Goal: Entertainment & Leisure: Consume media (video, audio)

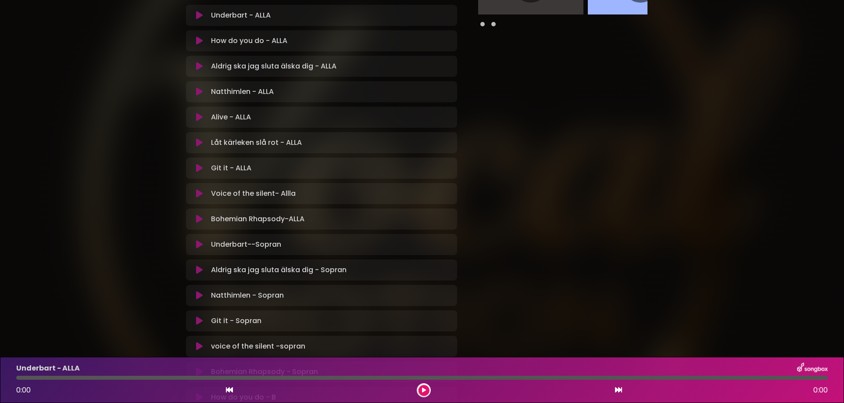
scroll to position [175, 0]
click at [197, 241] on icon at bounding box center [199, 244] width 7 height 9
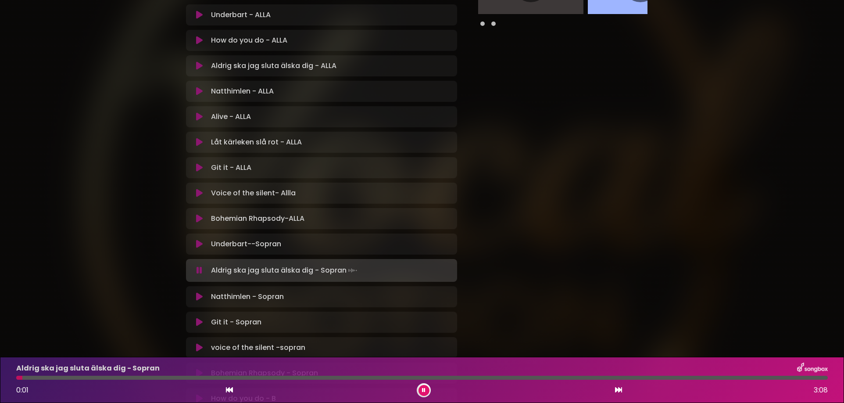
click at [200, 268] on icon at bounding box center [200, 270] width 6 height 9
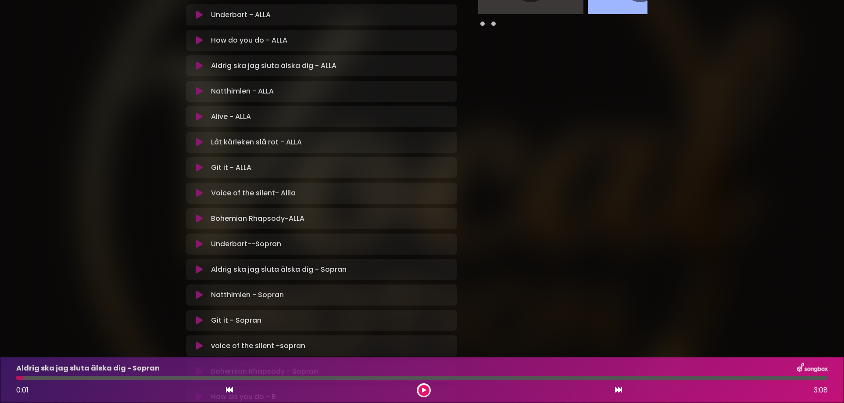
click at [196, 243] on icon at bounding box center [199, 244] width 7 height 9
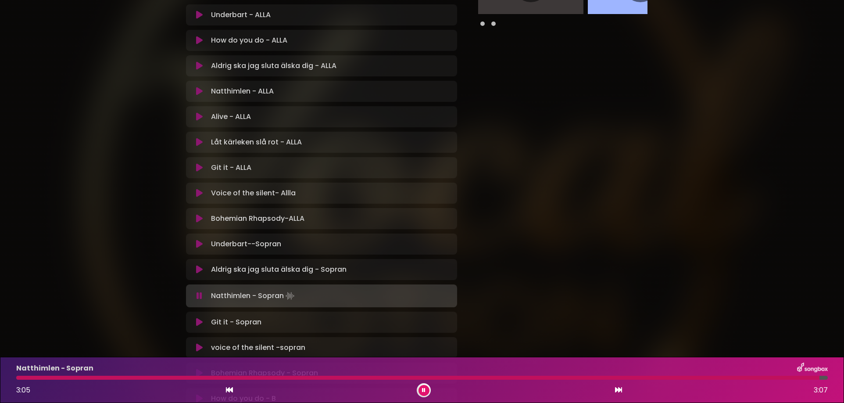
scroll to position [263, 0]
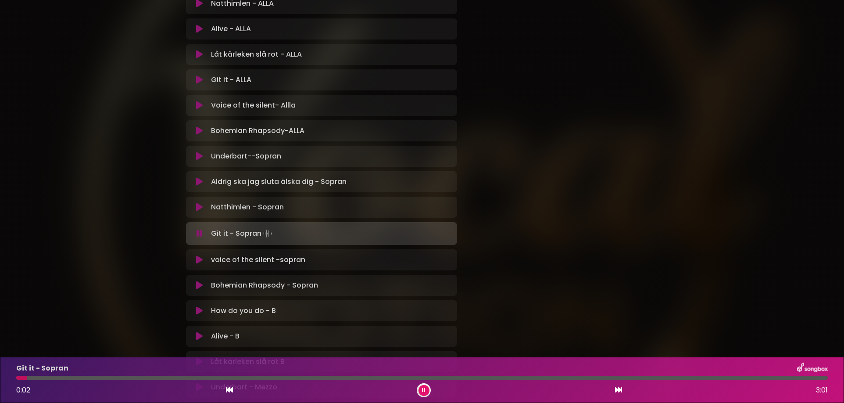
click at [199, 259] on icon at bounding box center [199, 259] width 7 height 9
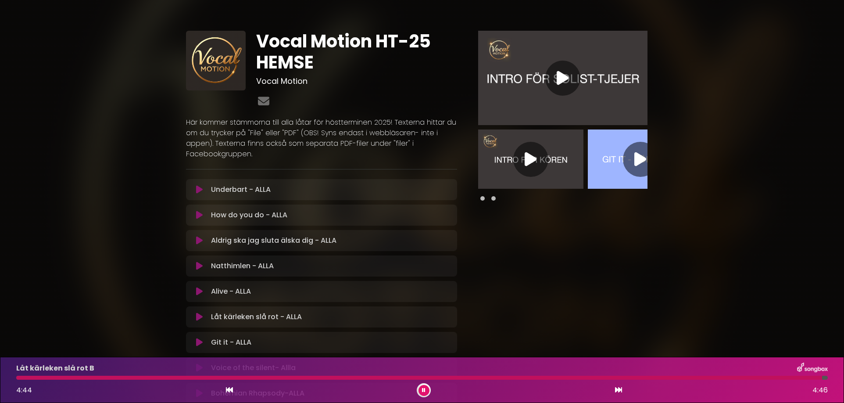
scroll to position [0, 0]
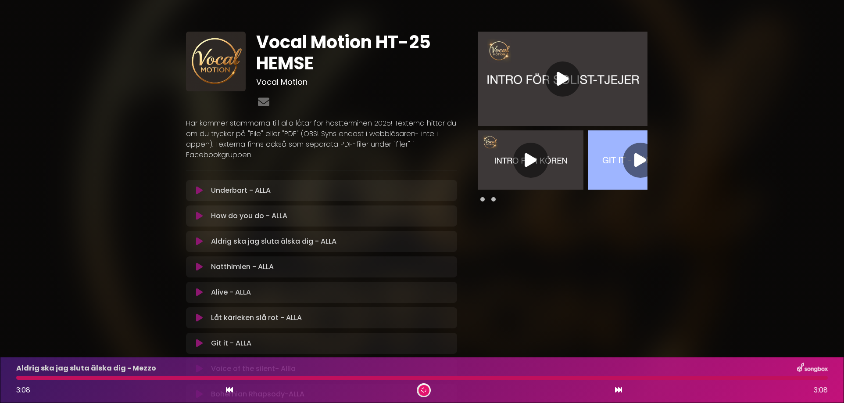
click at [519, 165] on div at bounding box center [530, 160] width 35 height 35
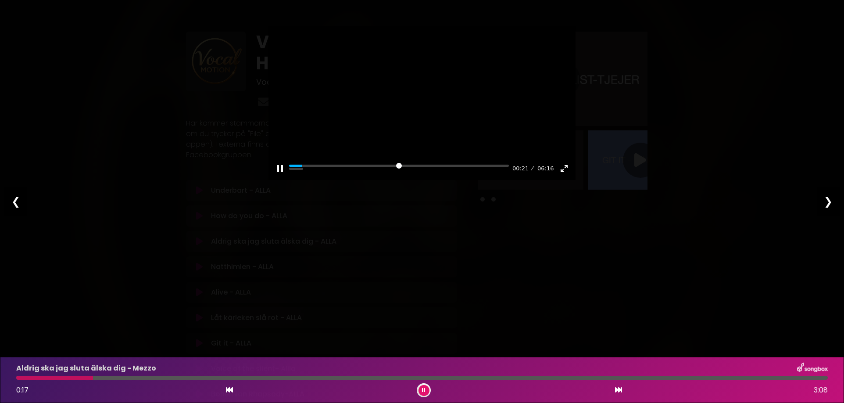
click at [485, 147] on div at bounding box center [421, 103] width 307 height 154
type input "***"
click at [422, 262] on div "Pause Play % buffered 04:29 00:21 06:16 Exit fullscreen Enter fullscreen Play ❮…" at bounding box center [422, 201] width 844 height 403
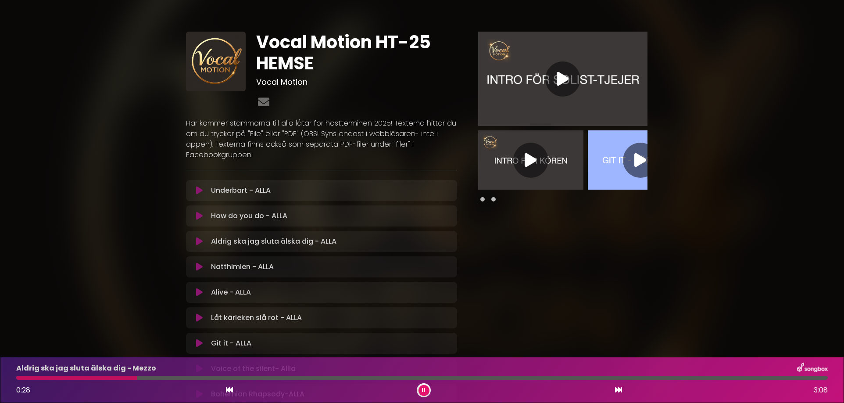
click at [550, 86] on div at bounding box center [562, 78] width 35 height 35
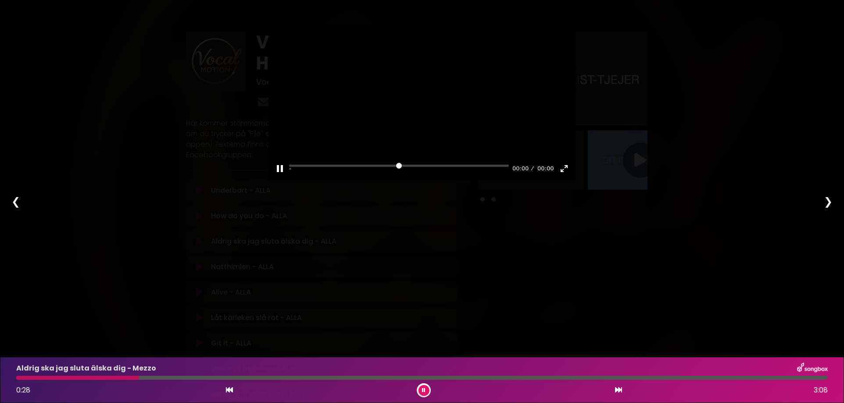
click at [550, 164] on div "00:00" at bounding box center [544, 169] width 24 height 10
type input "****"
click at [565, 257] on div "Pause Play % buffered 03:05 00:13 06:14 Exit fullscreen Enter fullscreen Play ❮…" at bounding box center [422, 201] width 844 height 403
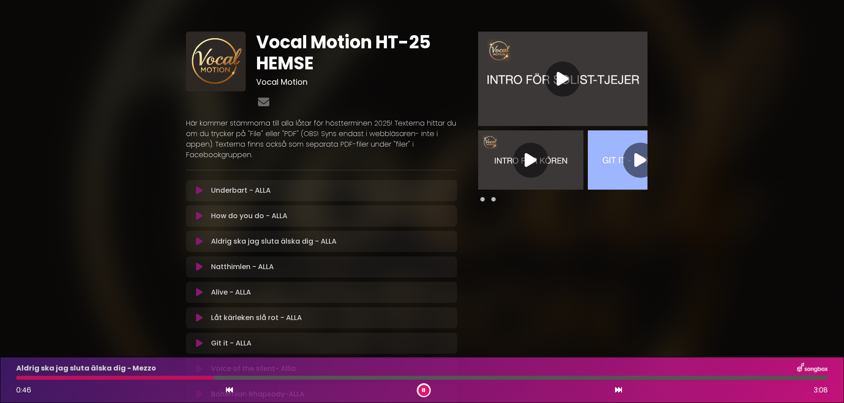
click at [483, 199] on span at bounding box center [482, 199] width 4 height 4
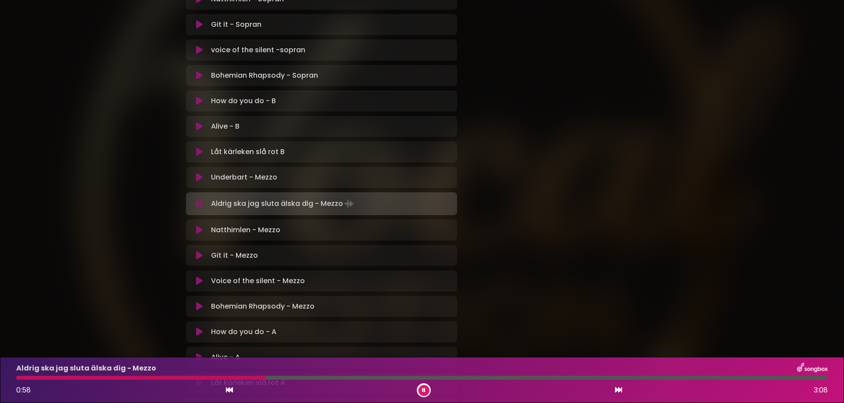
scroll to position [483, 0]
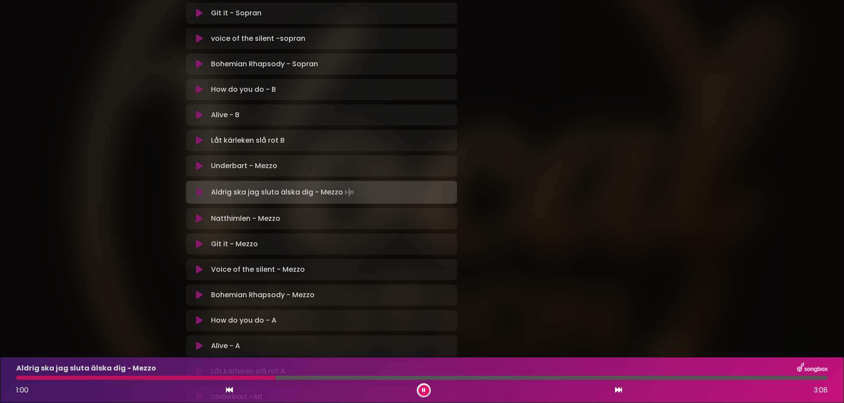
click at [198, 190] on icon at bounding box center [199, 192] width 9 height 11
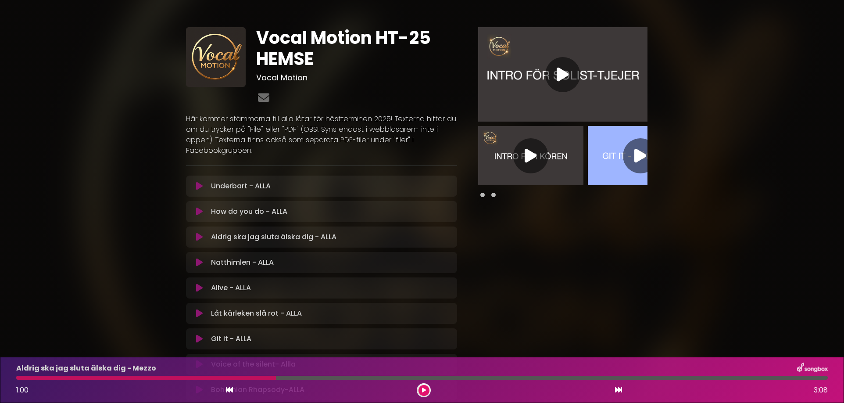
scroll to position [0, 0]
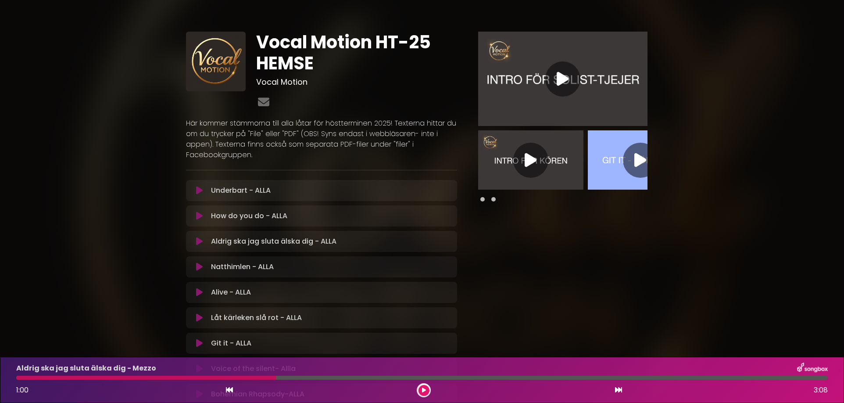
click at [521, 91] on img at bounding box center [562, 79] width 169 height 94
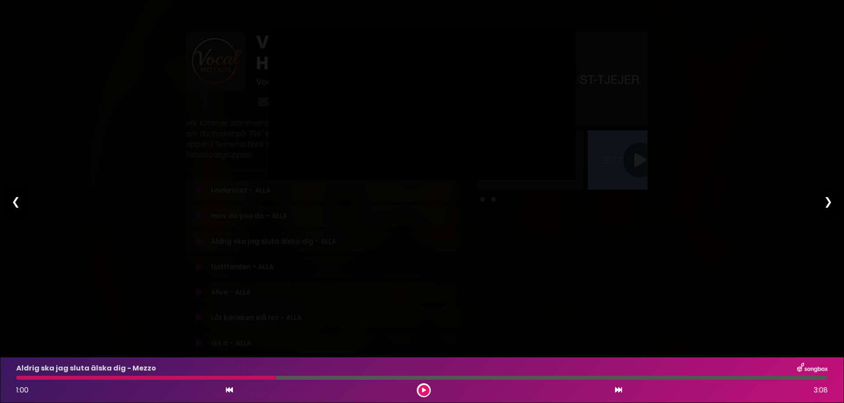
type input "*****"
click at [668, 72] on div "Pause Play % buffered 00:00 01:54 06:14 Exit fullscreen Enter fullscreen Play ❮…" at bounding box center [422, 201] width 844 height 403
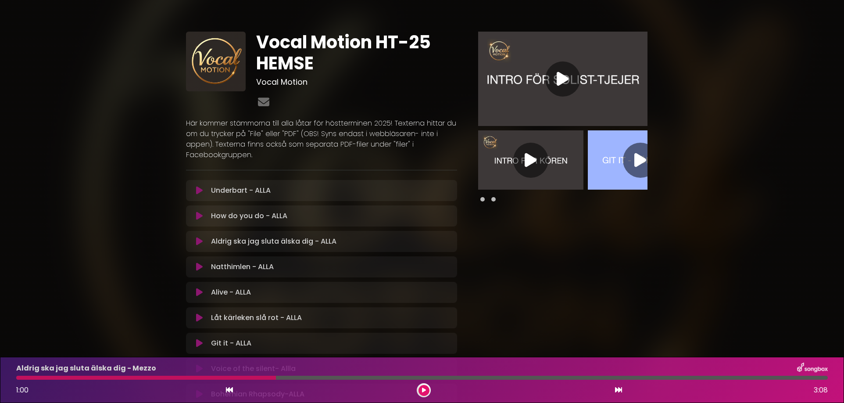
click at [528, 156] on icon at bounding box center [531, 160] width 12 height 16
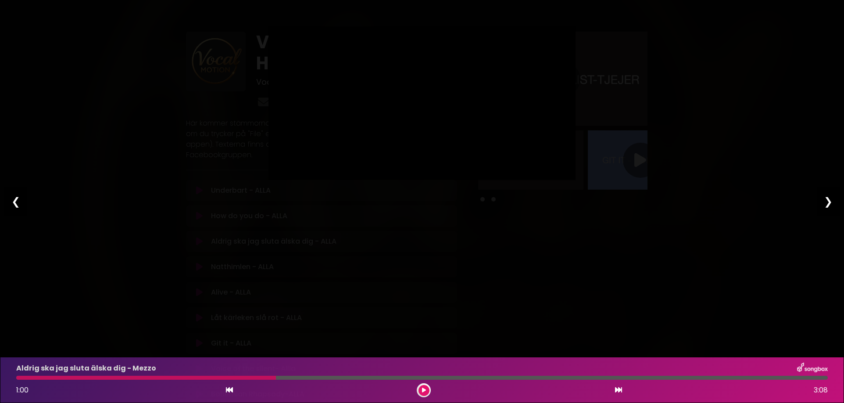
type input "***"
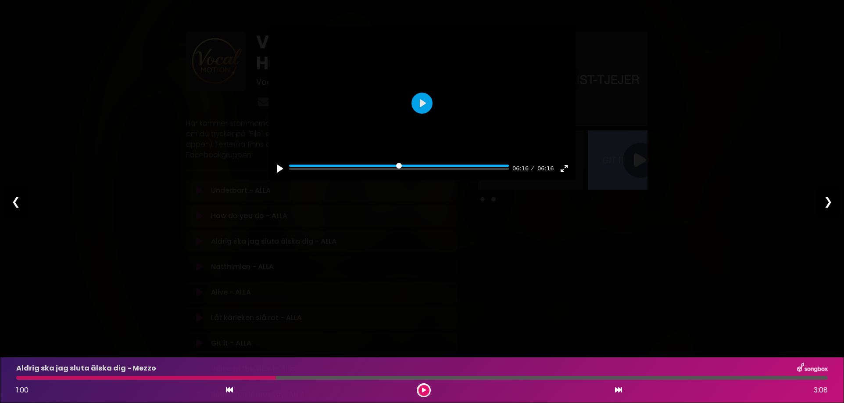
drag, startPoint x: 713, startPoint y: 133, endPoint x: 135, endPoint y: 226, distance: 585.6
click at [135, 226] on div "Pause Play % buffered 00:00 06:16 06:16 Exit fullscreen Enter fullscreen Play ❮…" at bounding box center [422, 201] width 844 height 403
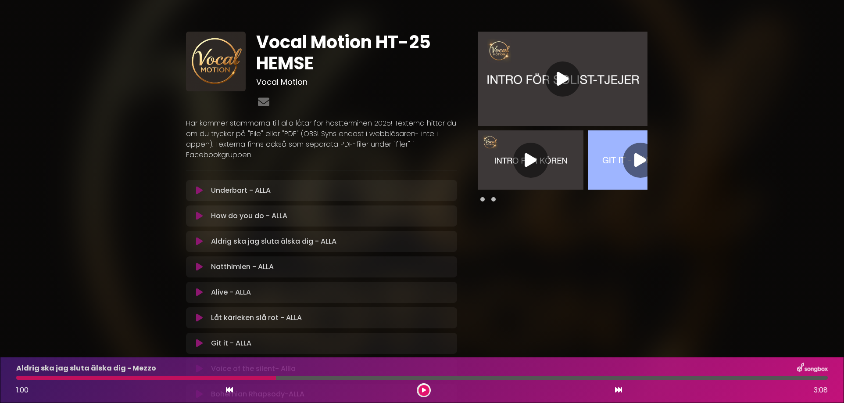
click at [638, 159] on icon at bounding box center [640, 160] width 12 height 16
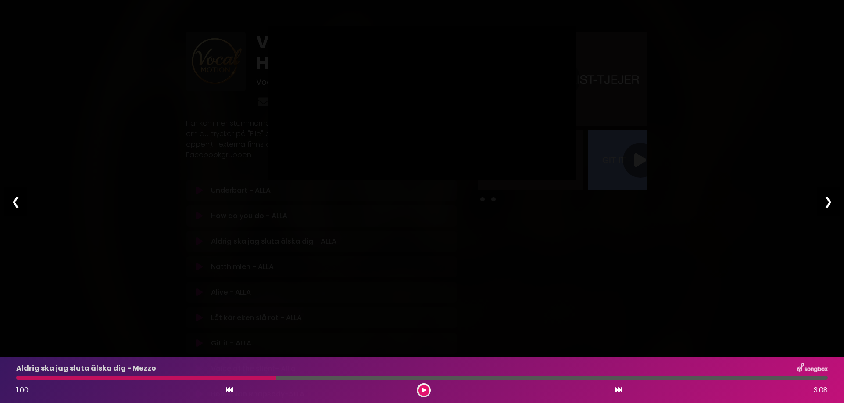
type input "***"
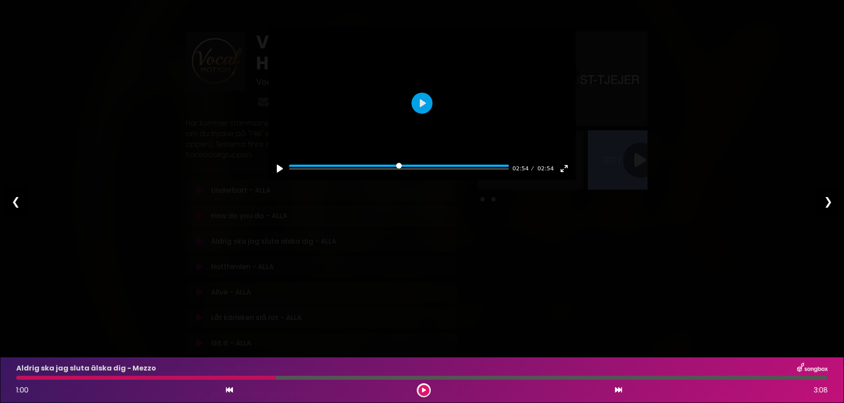
click at [405, 286] on div "Pause Play % buffered 00:00 02:54 02:54 Exit fullscreen Enter fullscreen Play ❮…" at bounding box center [422, 201] width 844 height 403
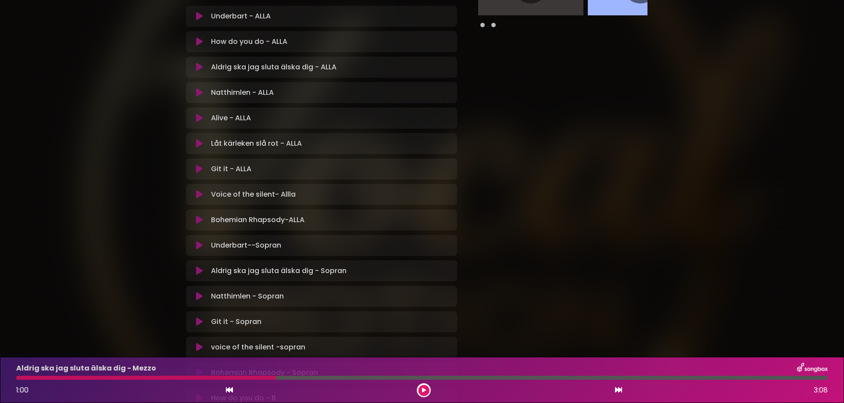
scroll to position [175, 0]
click at [198, 143] on icon at bounding box center [199, 142] width 7 height 9
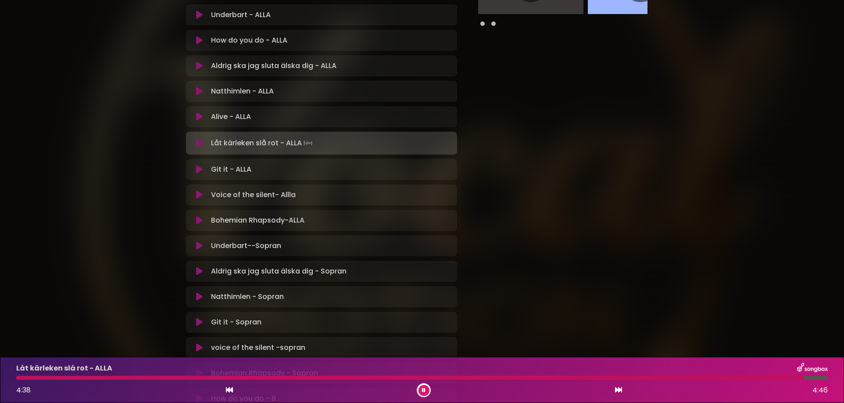
click at [197, 143] on icon at bounding box center [200, 143] width 6 height 9
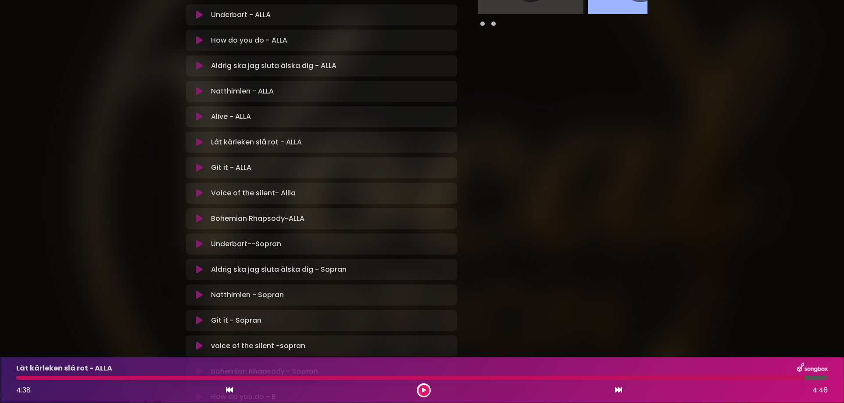
click at [199, 64] on icon at bounding box center [199, 65] width 7 height 9
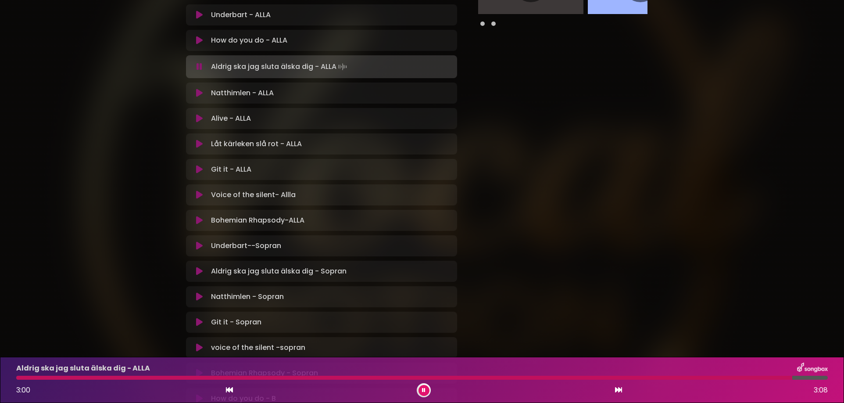
click at [198, 68] on icon at bounding box center [200, 66] width 6 height 9
